Goal: Task Accomplishment & Management: Manage account settings

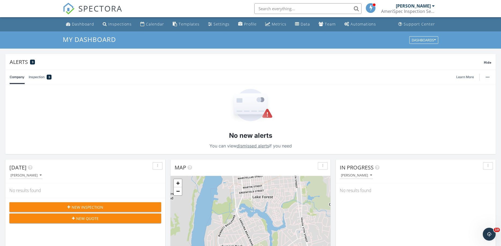
scroll to position [500, 512]
click at [79, 23] on div "Dashboard" at bounding box center [83, 23] width 22 height 5
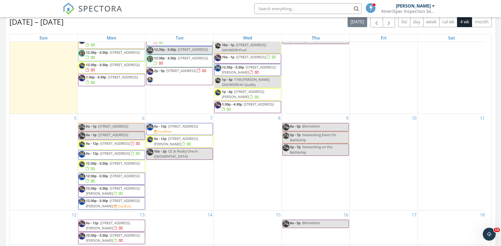
scroll to position [118, 0]
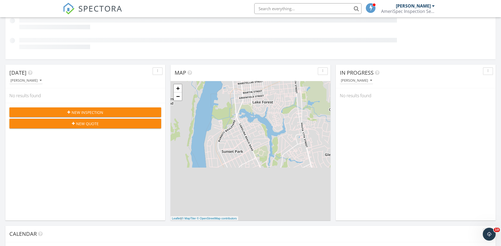
click at [356, 79] on div "[PERSON_NAME]" at bounding box center [356, 81] width 31 height 4
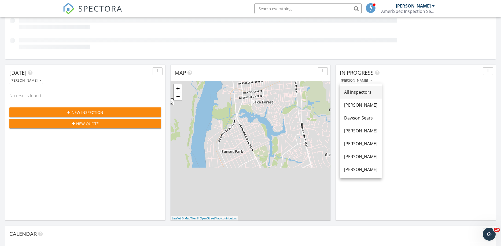
click at [358, 89] on div "All Inspectors" at bounding box center [360, 92] width 33 height 6
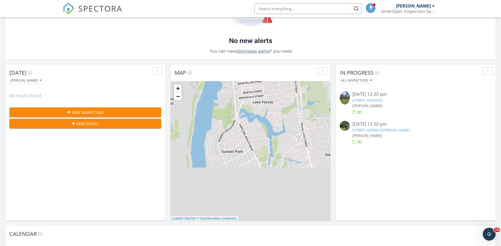
click at [375, 99] on link "473 Dunlieth St NW, Calabash, NC 28467" at bounding box center [368, 100] width 30 height 5
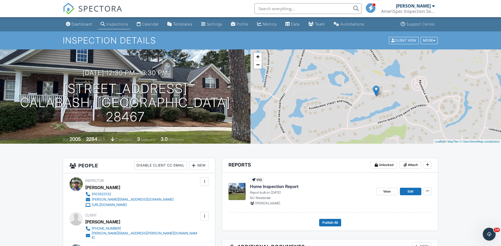
scroll to position [11, 0]
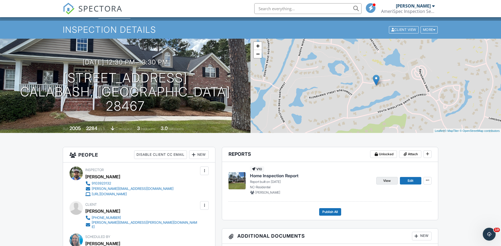
click at [386, 179] on span "View" at bounding box center [388, 180] width 8 height 5
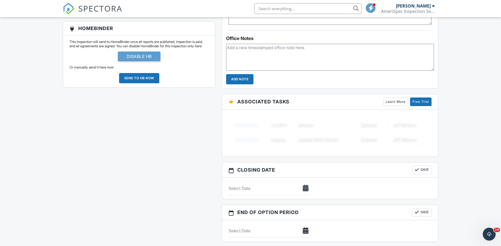
scroll to position [0, 0]
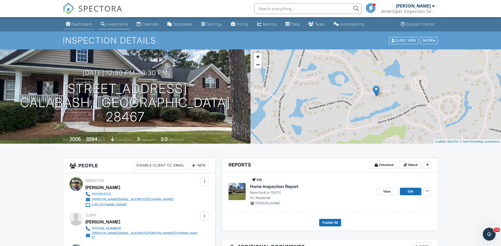
click at [85, 23] on div "Dashboard" at bounding box center [82, 24] width 20 height 5
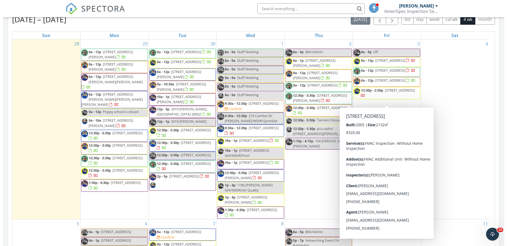
scroll to position [1, 0]
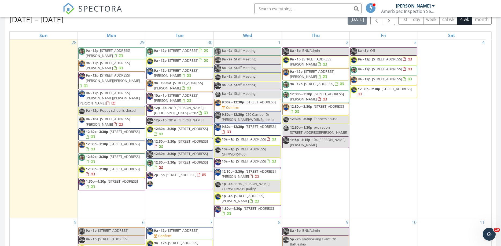
click at [497, 69] on div "[DATE] [PERSON_NAME] No results found New Inspection New Quote Map + − Leaflet …" at bounding box center [250, 71] width 501 height 489
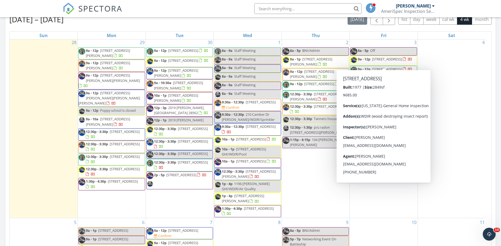
scroll to position [4, 0]
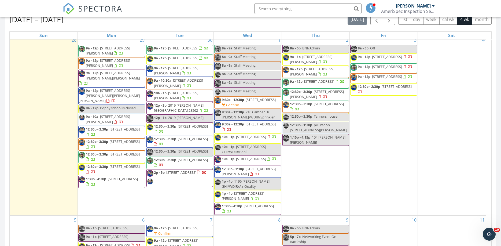
click at [4, 130] on div "[DATE] [PERSON_NAME] No results found New Inspection New Quote Map + − Leaflet …" at bounding box center [250, 71] width 501 height 489
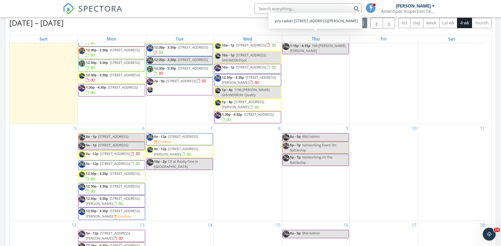
scroll to position [130, 0]
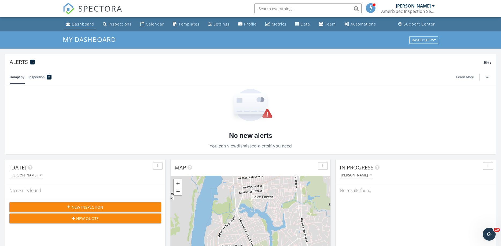
click at [88, 24] on div "Dashboard" at bounding box center [83, 23] width 22 height 5
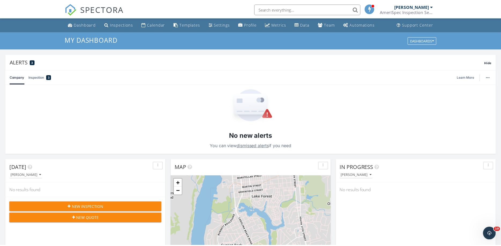
scroll to position [500, 512]
